Goal: Information Seeking & Learning: Learn about a topic

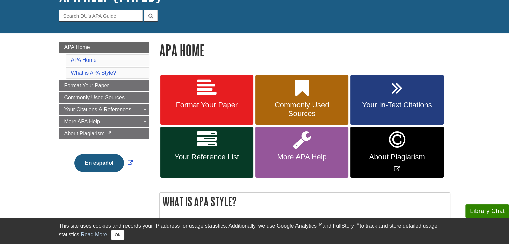
scroll to position [59, 0]
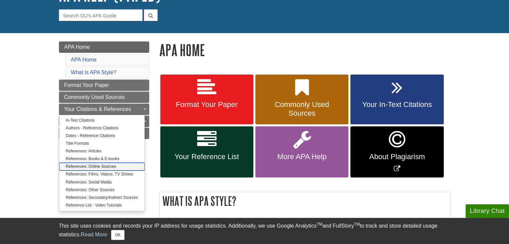
click at [120, 166] on link "References: Online Sources" at bounding box center [101, 167] width 85 height 8
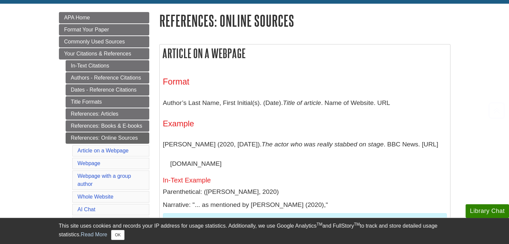
scroll to position [133, 0]
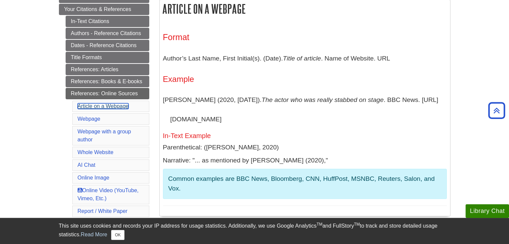
click at [120, 106] on link "Article on a Webpage" at bounding box center [103, 106] width 51 height 6
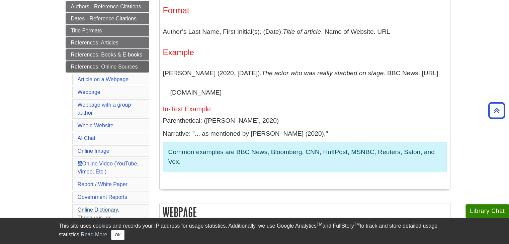
scroll to position [159, 0]
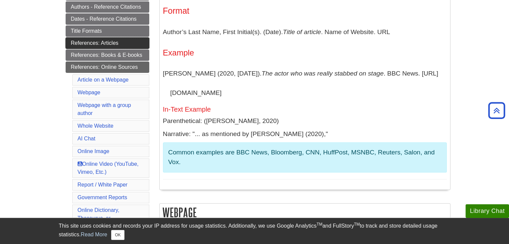
click at [122, 43] on link "References: Articles" at bounding box center [108, 42] width 84 height 11
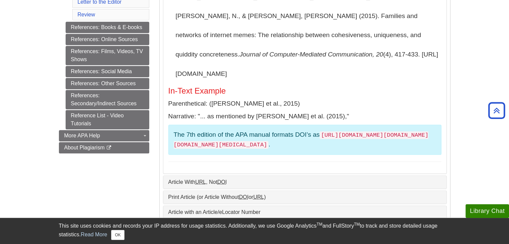
scroll to position [289, 0]
click at [131, 38] on link "References: Online Sources" at bounding box center [108, 39] width 84 height 11
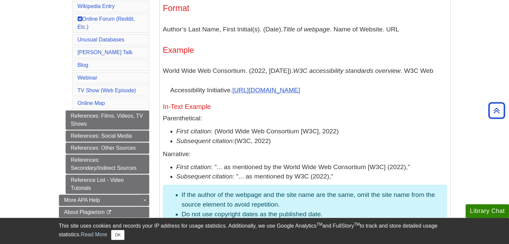
scroll to position [394, 0]
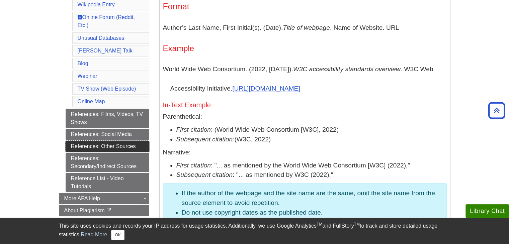
click at [131, 141] on link "References: Other Sources" at bounding box center [108, 146] width 84 height 11
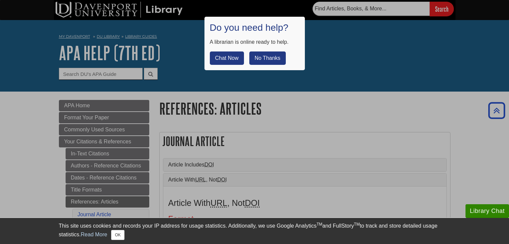
scroll to position [406, 0]
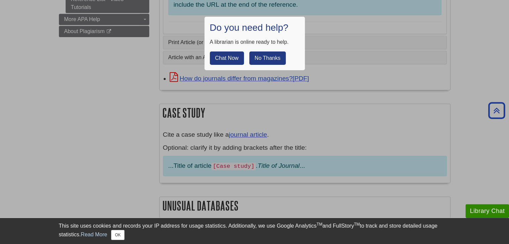
click at [273, 60] on button "No Thanks" at bounding box center [267, 58] width 36 height 13
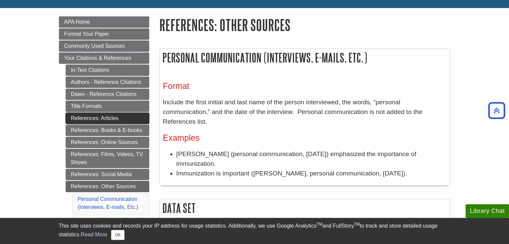
scroll to position [83, 0]
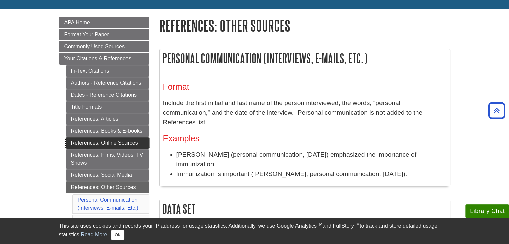
click at [121, 143] on link "References: Online Sources" at bounding box center [108, 143] width 84 height 11
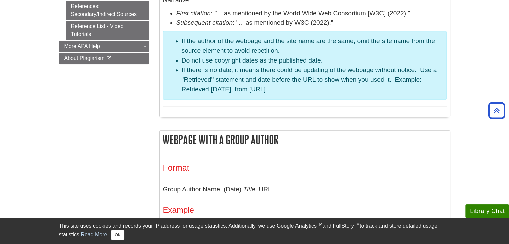
scroll to position [546, 0]
click at [122, 235] on button "OK" at bounding box center [117, 235] width 13 height 10
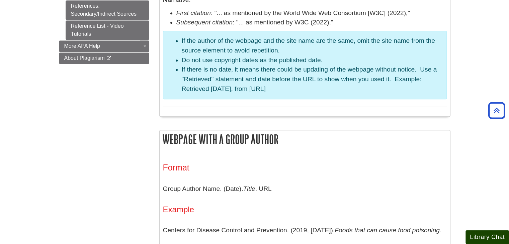
click at [473, 239] on button "Library Chat" at bounding box center [488, 238] width 44 height 14
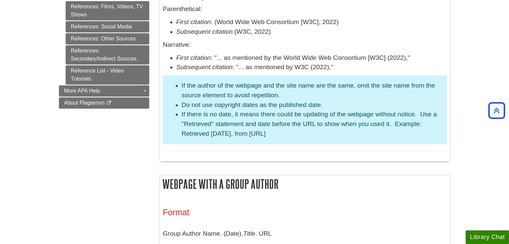
scroll to position [499, 0]
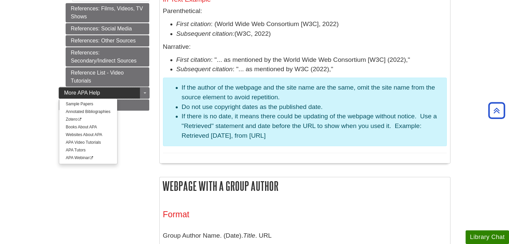
click at [107, 87] on link "More APA Help" at bounding box center [104, 92] width 90 height 11
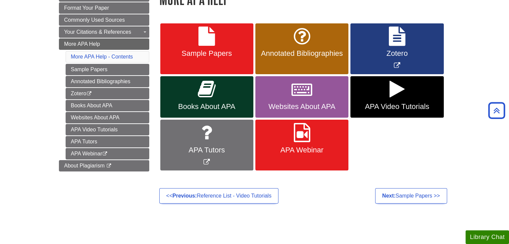
scroll to position [109, 0]
